Goal: Information Seeking & Learning: Learn about a topic

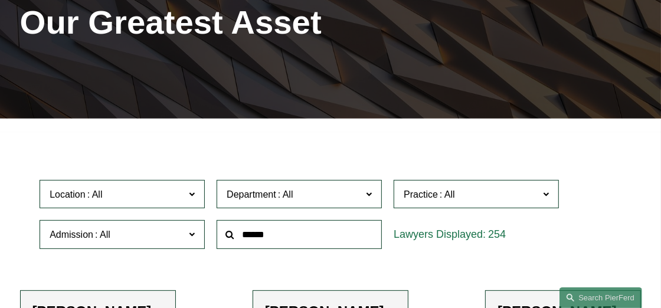
scroll to position [177, 0]
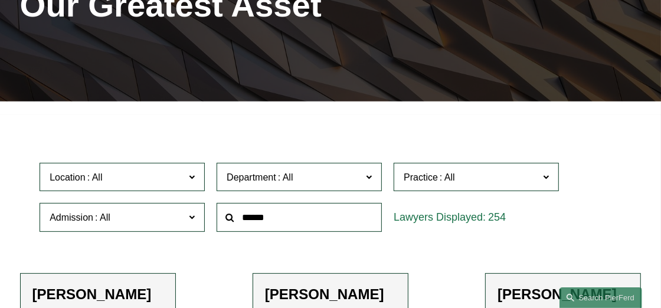
click at [281, 224] on input "text" at bounding box center [299, 217] width 165 height 29
click at [280, 224] on input "text" at bounding box center [299, 217] width 165 height 29
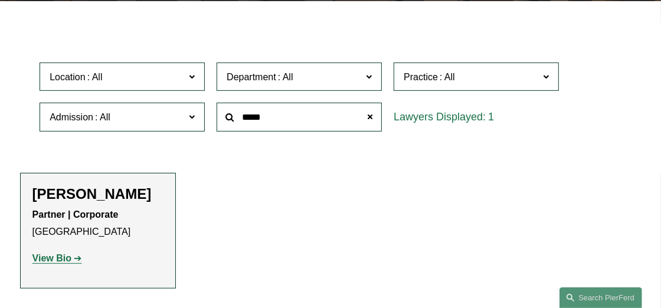
scroll to position [295, 0]
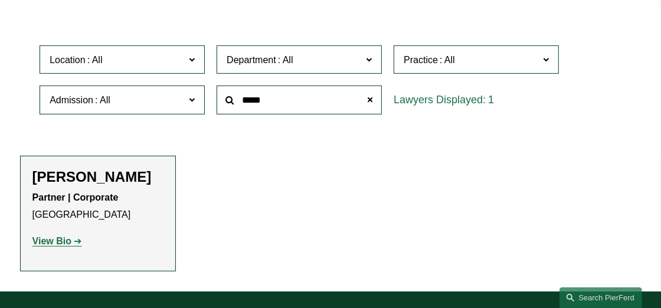
type input "*****"
click at [61, 243] on strong "View Bio" at bounding box center [51, 241] width 39 height 10
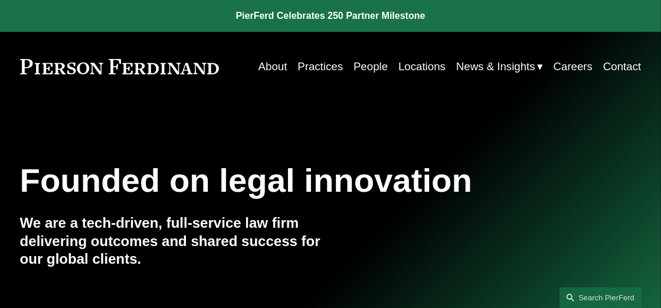
click at [376, 70] on link "People" at bounding box center [371, 67] width 34 height 22
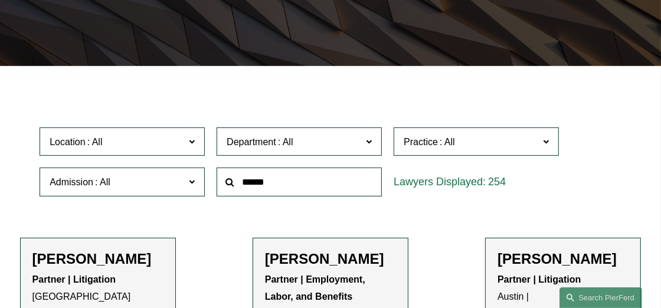
scroll to position [236, 0]
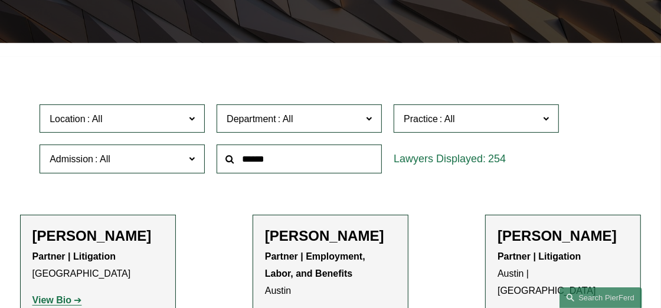
click at [270, 158] on input "text" at bounding box center [299, 159] width 165 height 29
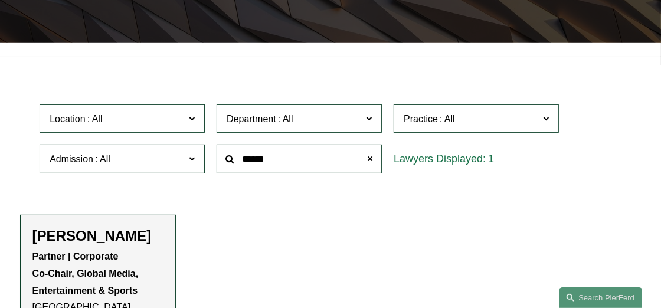
scroll to position [295, 0]
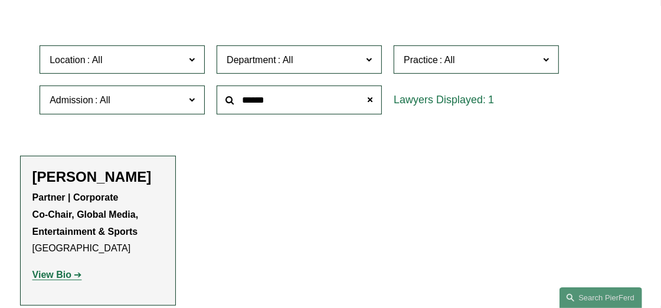
type input "******"
click at [57, 276] on strong "View Bio" at bounding box center [51, 275] width 39 height 10
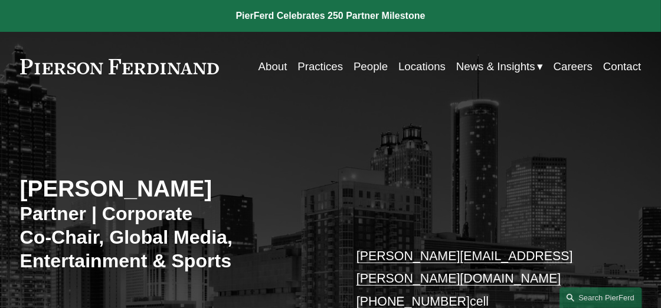
click at [369, 69] on link "People" at bounding box center [371, 67] width 34 height 22
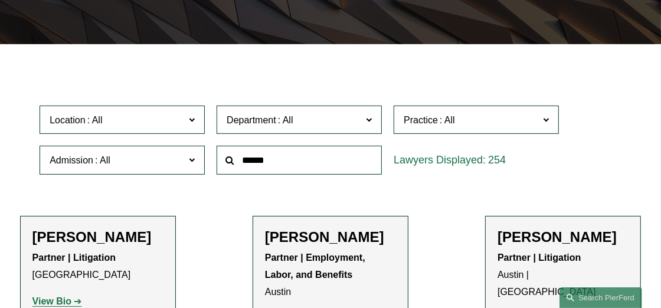
scroll to position [236, 0]
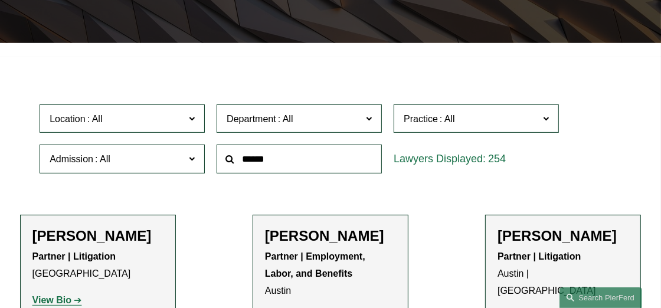
click at [258, 161] on input "text" at bounding box center [299, 159] width 165 height 29
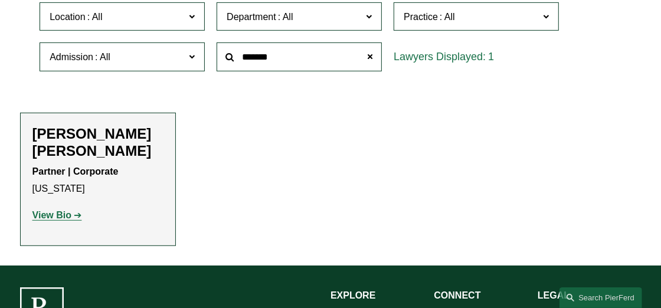
scroll to position [354, 0]
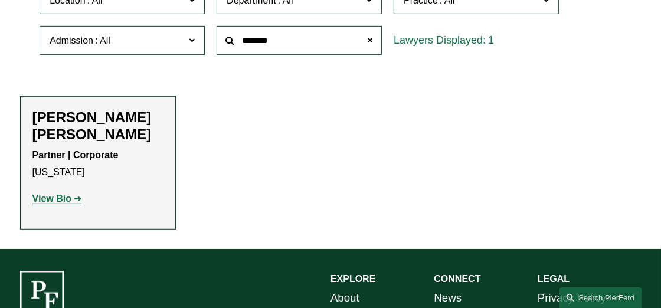
type input "*******"
click at [51, 200] on strong "View Bio" at bounding box center [51, 199] width 39 height 10
